Goal: Browse casually

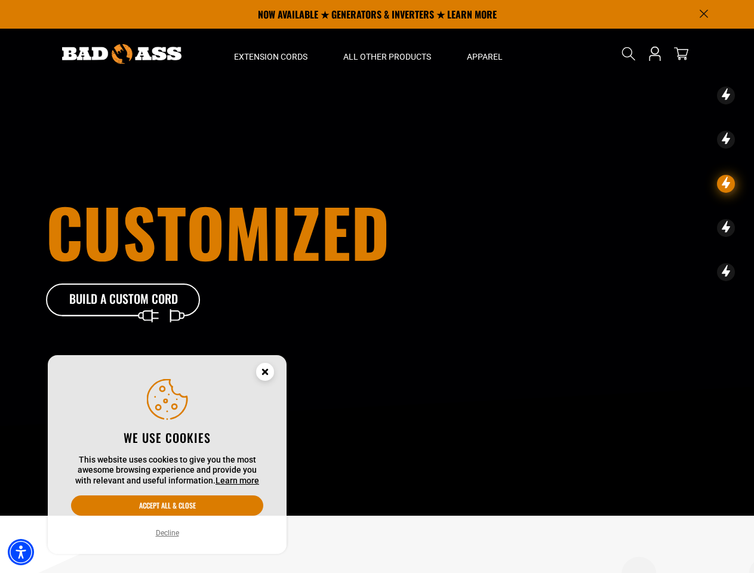
click at [21, 552] on img "Accessibility Menu" at bounding box center [21, 552] width 26 height 26
